Goal: Use online tool/utility: Use online tool/utility

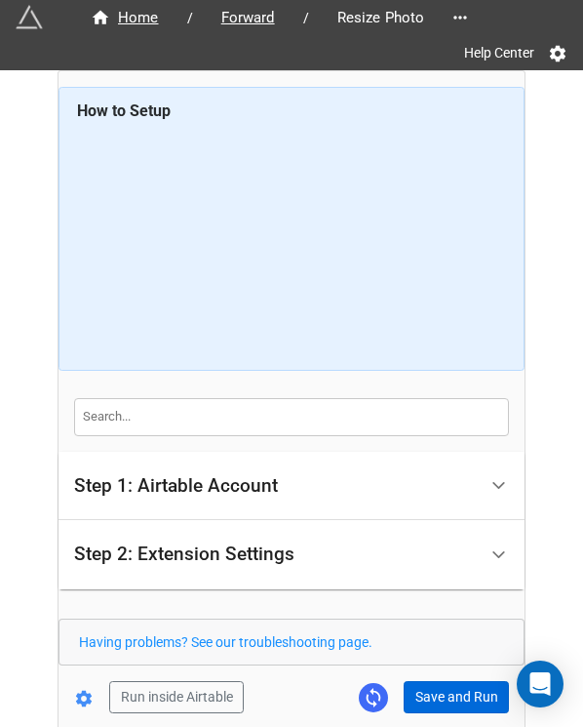
scroll to position [95, 0]
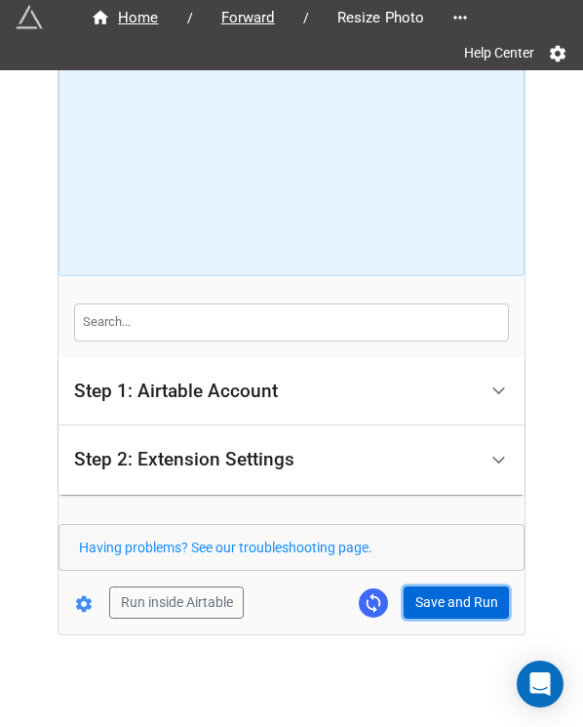
click at [450, 606] on button "Save and Run" at bounding box center [456, 602] width 105 height 33
drag, startPoint x: 433, startPoint y: 604, endPoint x: 554, endPoint y: 570, distance: 125.7
click at [433, 604] on button "Save and Run" at bounding box center [456, 602] width 105 height 33
click at [431, 596] on button "Save and Run" at bounding box center [456, 602] width 105 height 33
click at [443, 595] on button "Save and Run" at bounding box center [456, 602] width 105 height 33
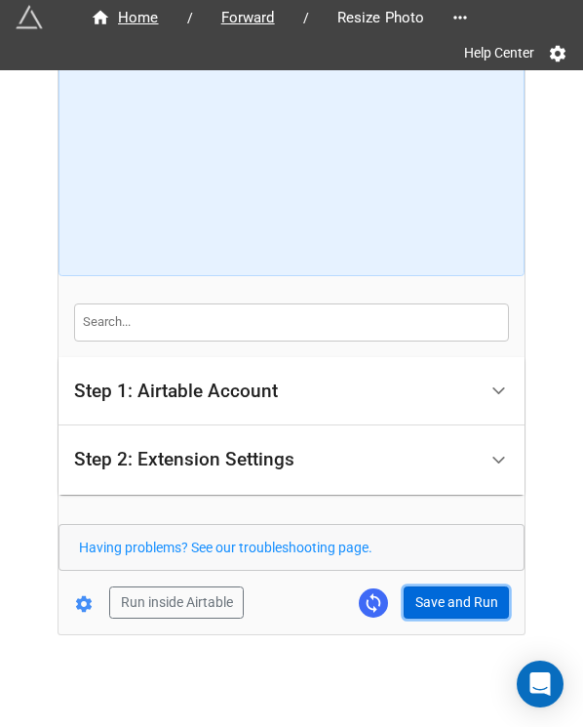
click at [440, 602] on button "Save and Run" at bounding box center [456, 602] width 105 height 33
click at [419, 586] on button "Save and Run" at bounding box center [456, 602] width 105 height 33
click at [453, 610] on button "Save and Run" at bounding box center [456, 602] width 105 height 33
click at [451, 605] on button "Save and Run" at bounding box center [456, 602] width 105 height 33
drag, startPoint x: 441, startPoint y: 592, endPoint x: 516, endPoint y: 591, distance: 75.1
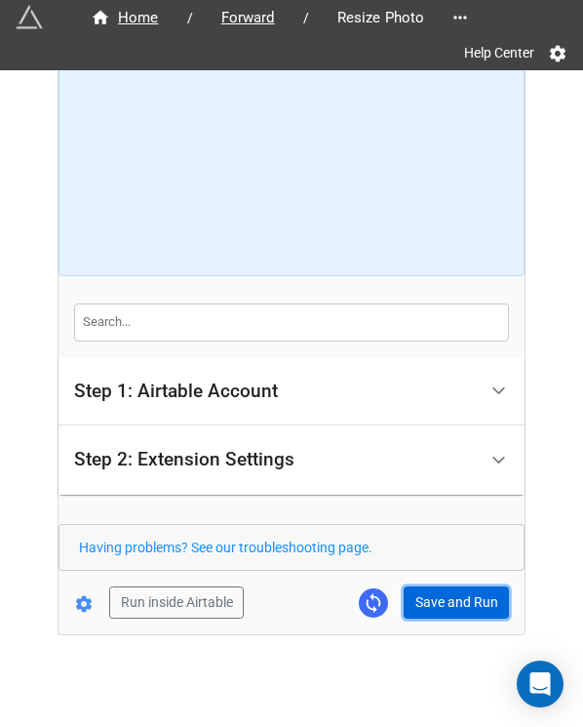
click at [441, 592] on button "Save and Run" at bounding box center [456, 602] width 105 height 33
click at [436, 606] on button "Save and Run" at bounding box center [456, 602] width 105 height 33
click at [417, 595] on button "Save and Run" at bounding box center [456, 602] width 105 height 33
click at [443, 588] on button "Save and Run" at bounding box center [456, 602] width 105 height 33
click at [437, 605] on button "Save and Run" at bounding box center [456, 602] width 105 height 33
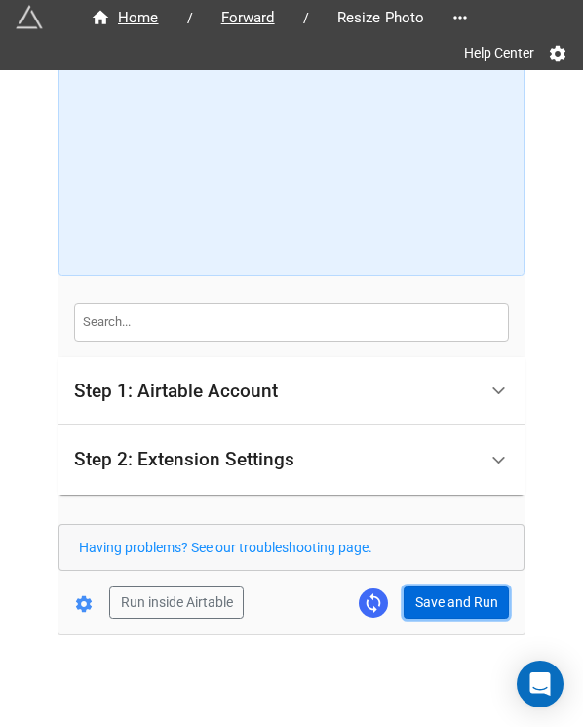
click at [444, 600] on button "Save and Run" at bounding box center [456, 602] width 105 height 33
click at [431, 607] on button "Save and Run" at bounding box center [456, 602] width 105 height 33
click at [449, 587] on button "Save and Run" at bounding box center [456, 602] width 105 height 33
click at [437, 610] on button "Save and Run" at bounding box center [456, 602] width 105 height 33
